Goal: Navigation & Orientation: Find specific page/section

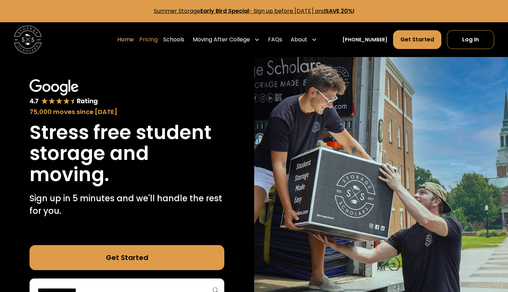
drag, startPoint x: 153, startPoint y: 78, endPoint x: 155, endPoint y: 42, distance: 36.5
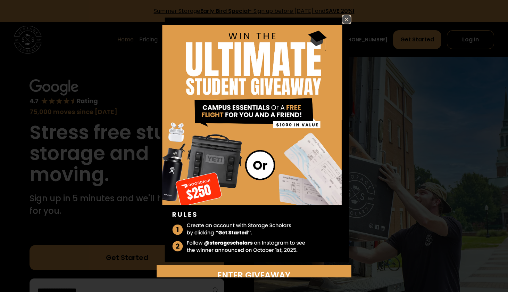
click at [343, 19] on img at bounding box center [347, 19] width 8 height 8
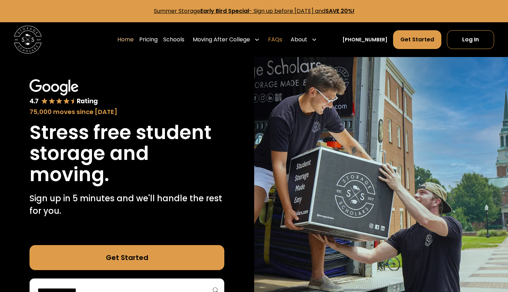
click at [282, 37] on link "FAQs" at bounding box center [275, 39] width 14 height 19
click at [184, 41] on link "Schools" at bounding box center [173, 39] width 21 height 19
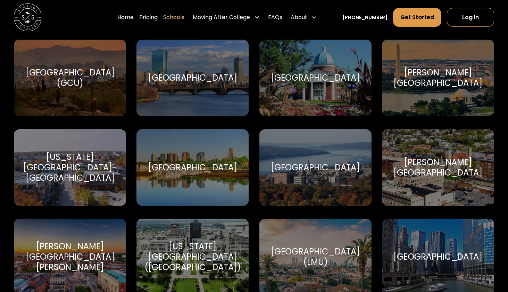
drag, startPoint x: 317, startPoint y: 90, endPoint x: 306, endPoint y: 107, distance: 20.8
